Goal: Contribute content: Add original content to the website for others to see

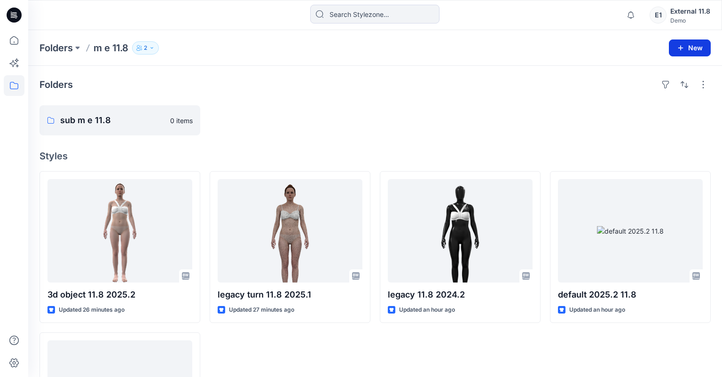
click at [695, 48] on button "New" at bounding box center [690, 47] width 42 height 17
drag, startPoint x: 663, startPoint y: 72, endPoint x: 538, endPoint y: 94, distance: 127.3
click at [663, 72] on p "New Style" at bounding box center [660, 70] width 31 height 11
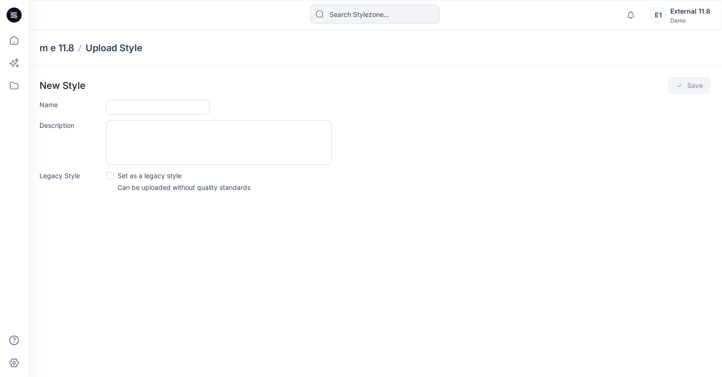
click at [163, 117] on form "Name Description Legacy Style Set as a legacy style Can be uploaded without qua…" at bounding box center [374, 146] width 671 height 93
click at [166, 110] on input "Name" at bounding box center [157, 107] width 103 height 15
type input "testgredg"
drag, startPoint x: 684, startPoint y: 90, endPoint x: 627, endPoint y: 102, distance: 57.7
click at [684, 89] on button "Save" at bounding box center [689, 85] width 43 height 17
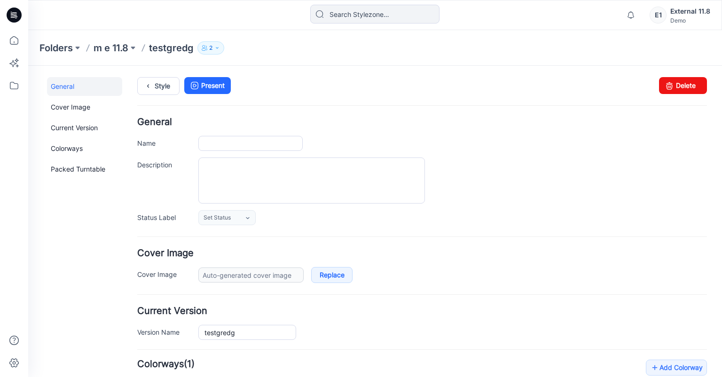
type input "testgredg"
type input "Colorway 1"
type input "Default Thumbnail"
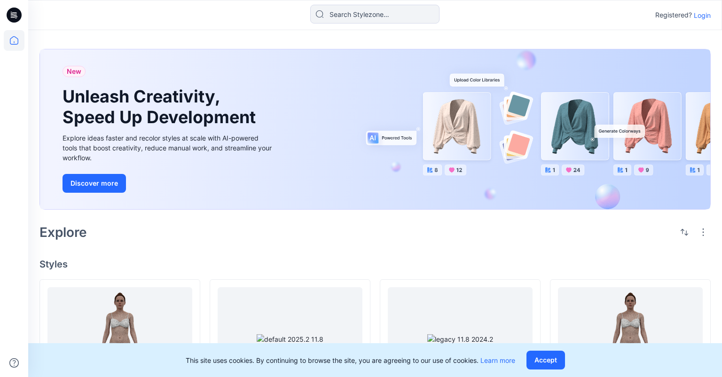
click at [704, 12] on p "Login" at bounding box center [702, 15] width 17 height 10
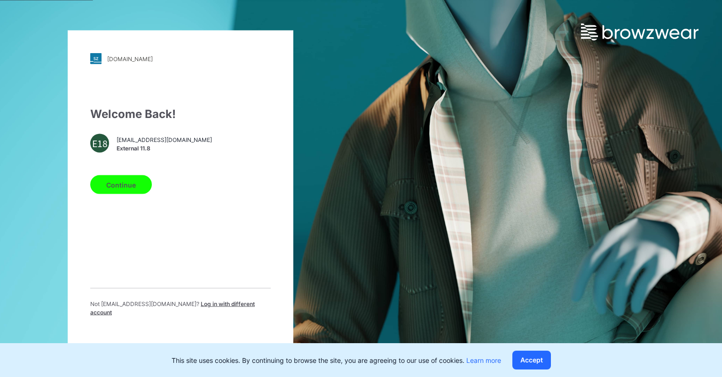
click at [116, 189] on button "Continue" at bounding box center [121, 184] width 62 height 19
